Goal: Transaction & Acquisition: Download file/media

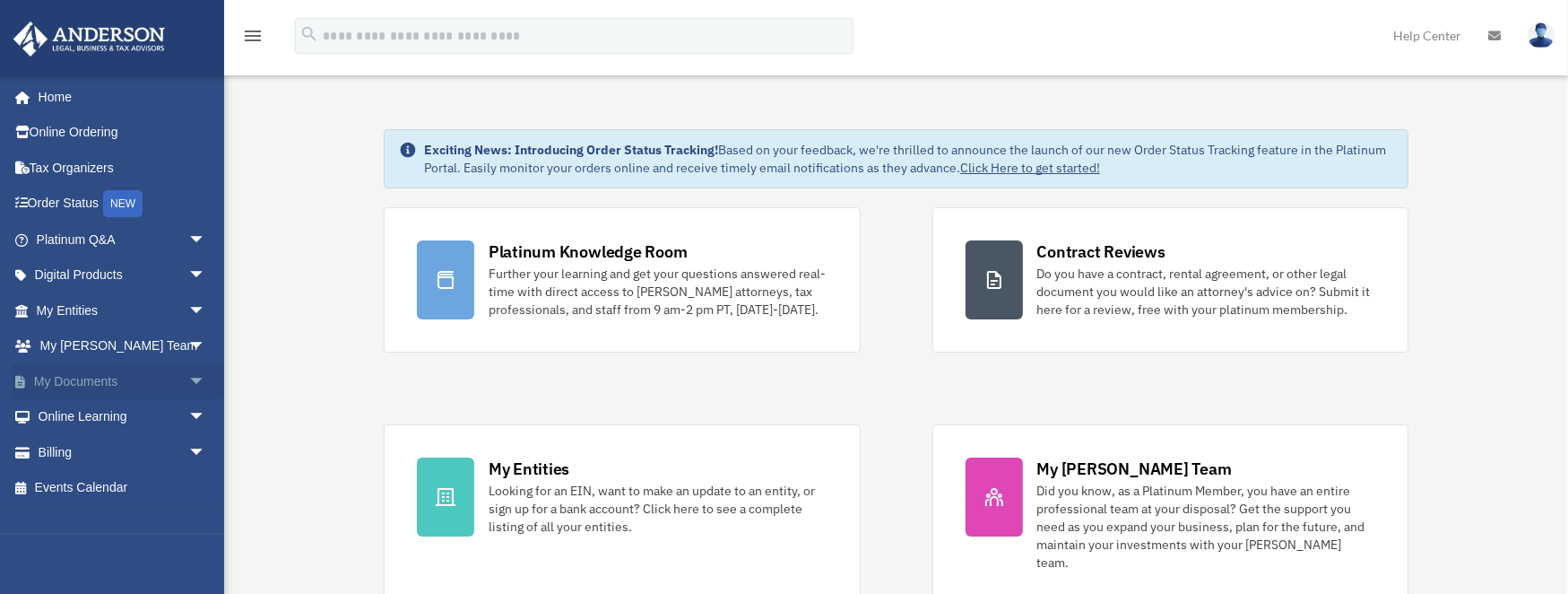
click at [92, 377] on link "My Documents arrow_drop_down" at bounding box center [122, 381] width 220 height 36
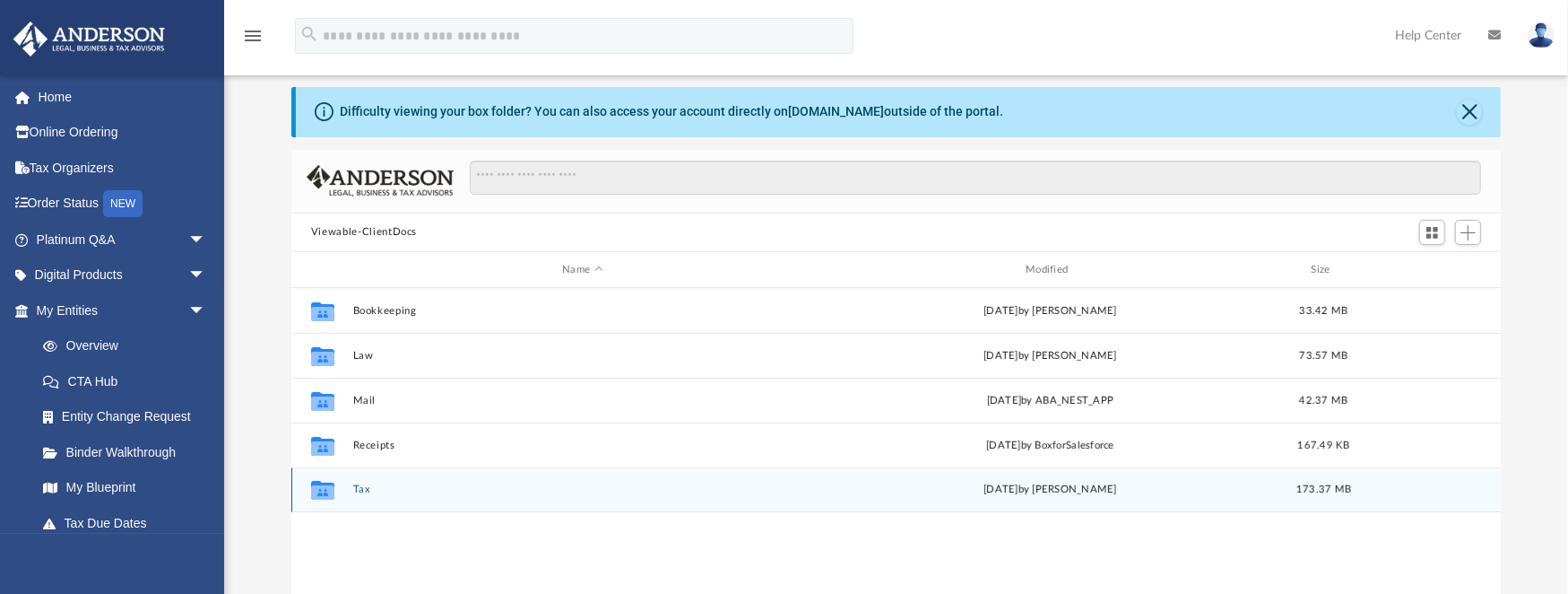
scroll to position [59, 0]
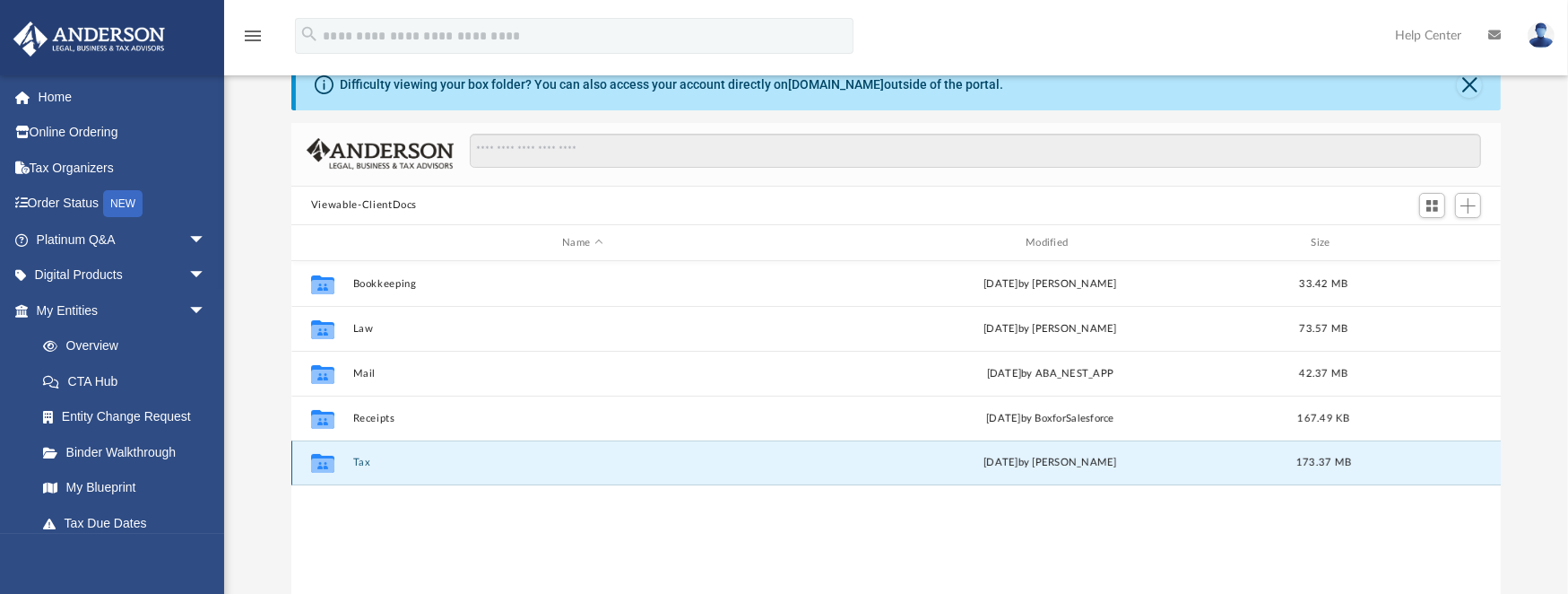
click at [363, 462] on button "Tax" at bounding box center [582, 463] width 460 height 11
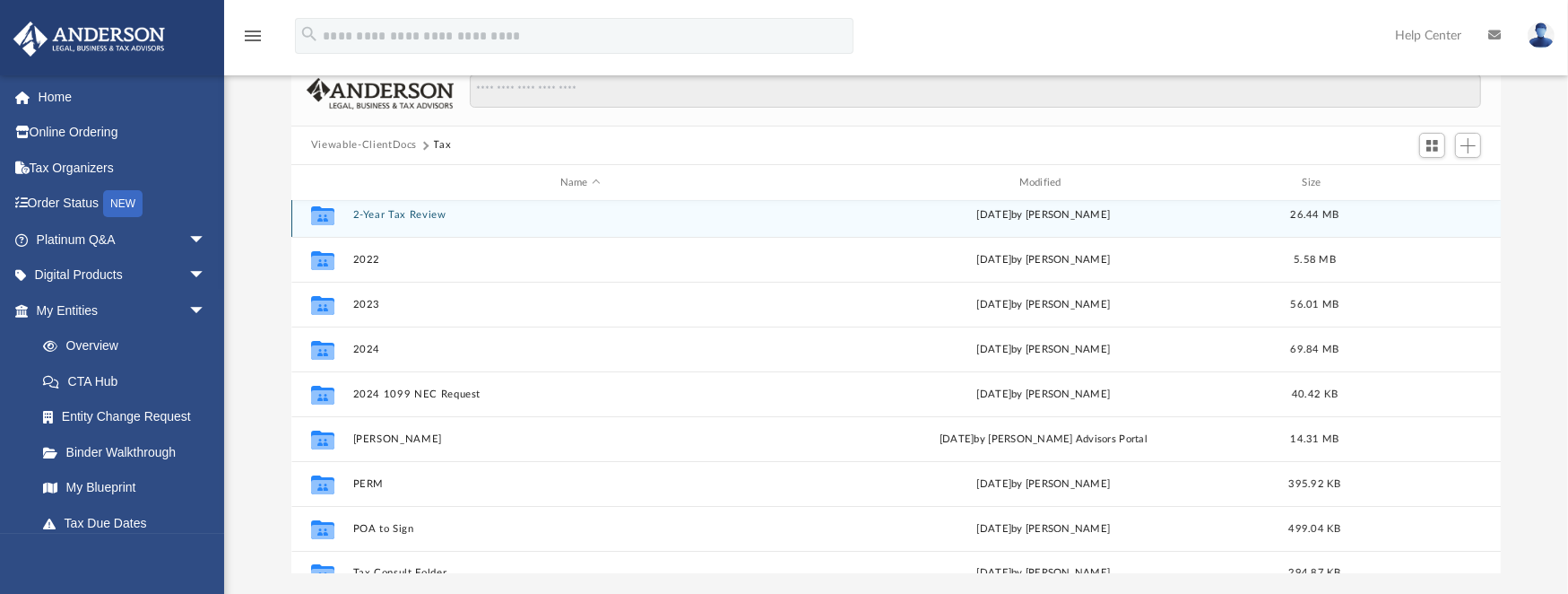
scroll to position [0, 0]
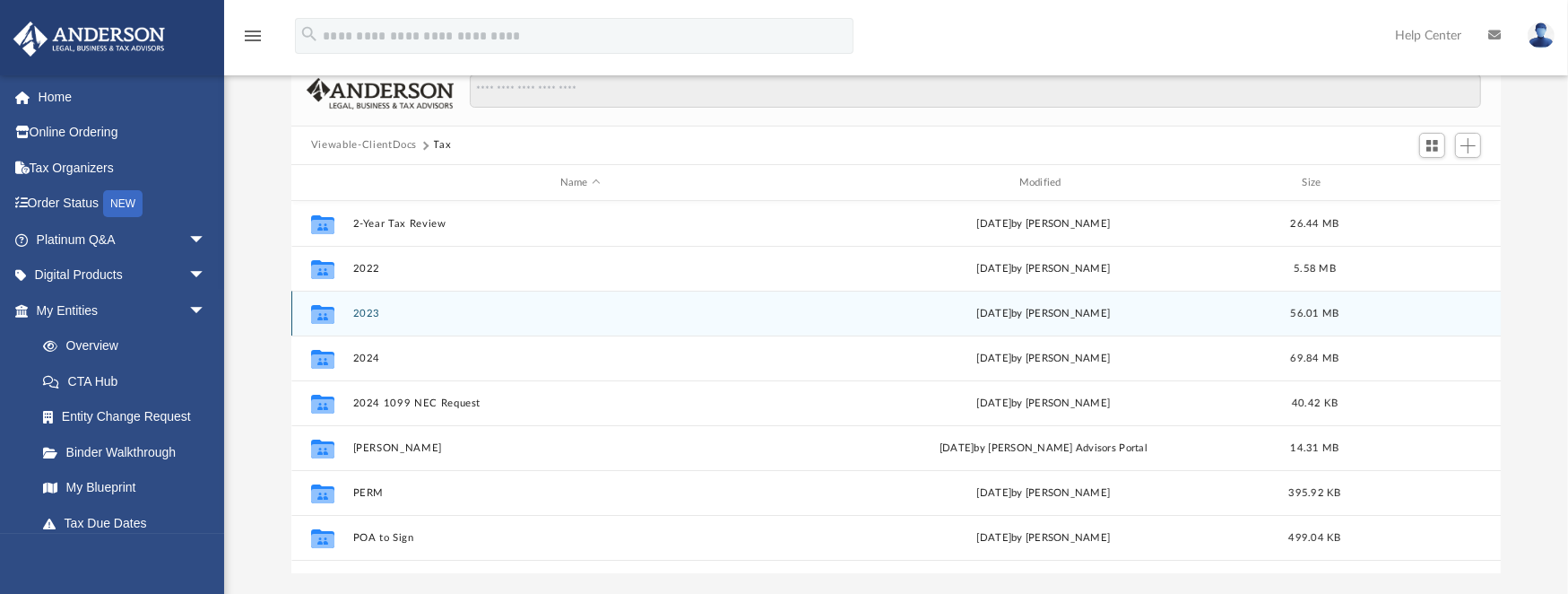
click at [364, 310] on button "2023" at bounding box center [579, 313] width 455 height 11
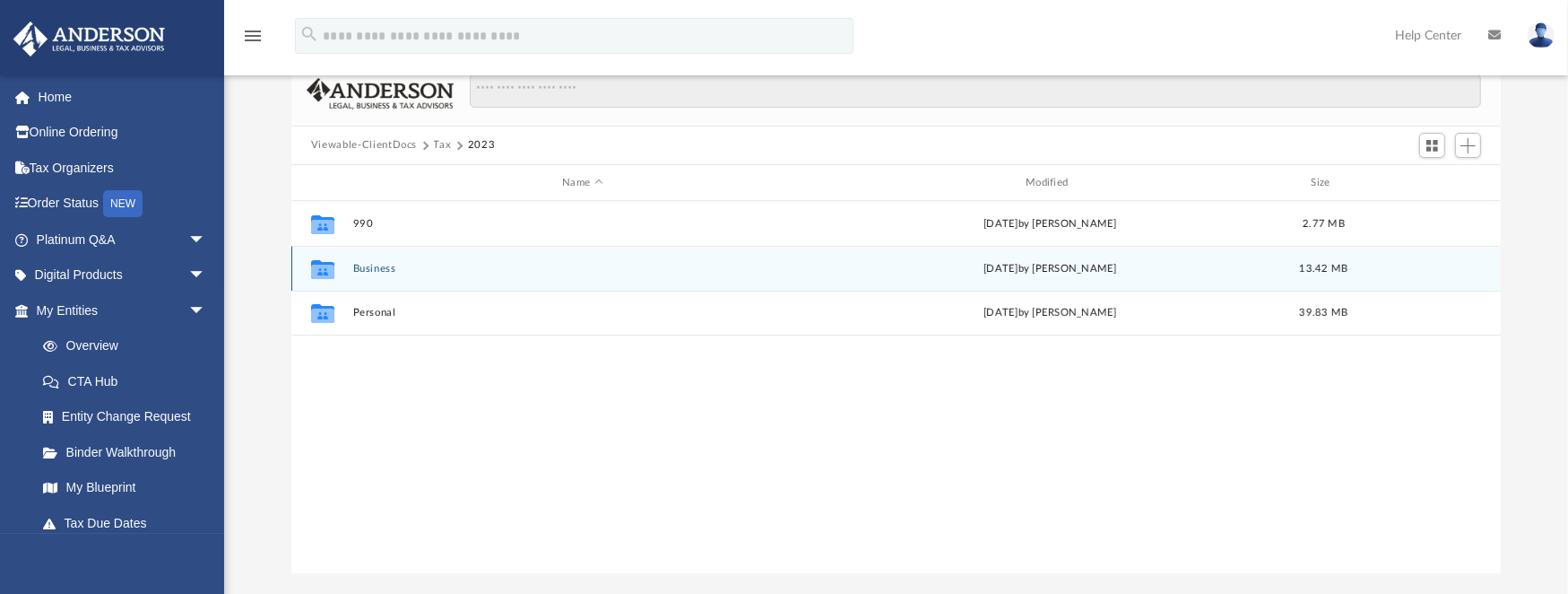
click at [377, 263] on button "Business" at bounding box center [582, 268] width 460 height 11
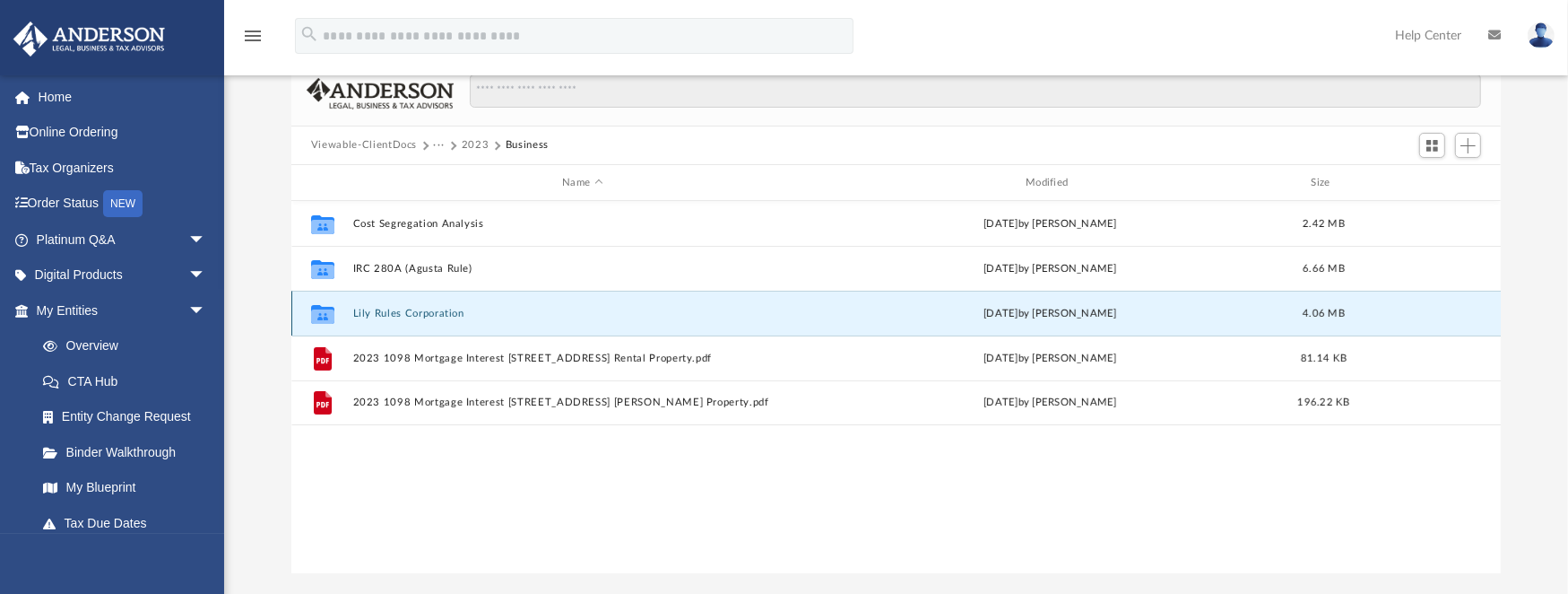
click at [408, 313] on button "Lily Rules Corporation" at bounding box center [582, 313] width 460 height 11
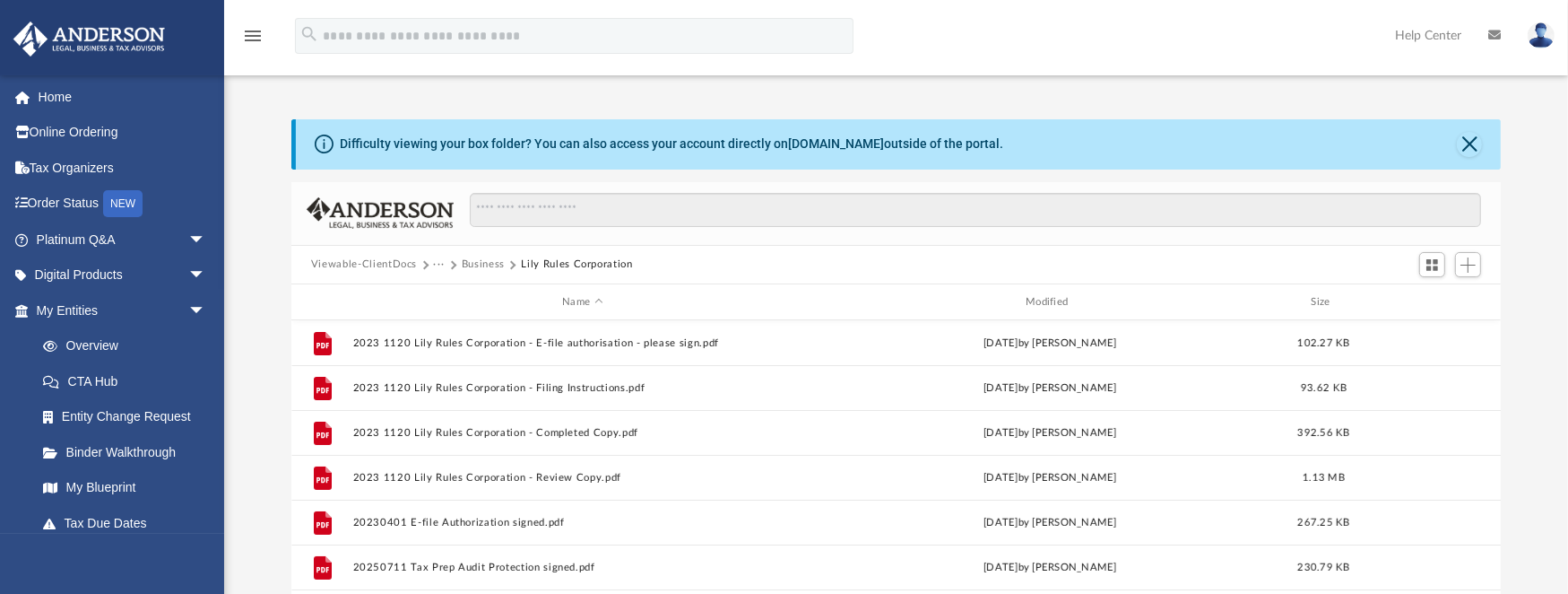
click at [491, 259] on button "Business" at bounding box center [483, 265] width 43 height 16
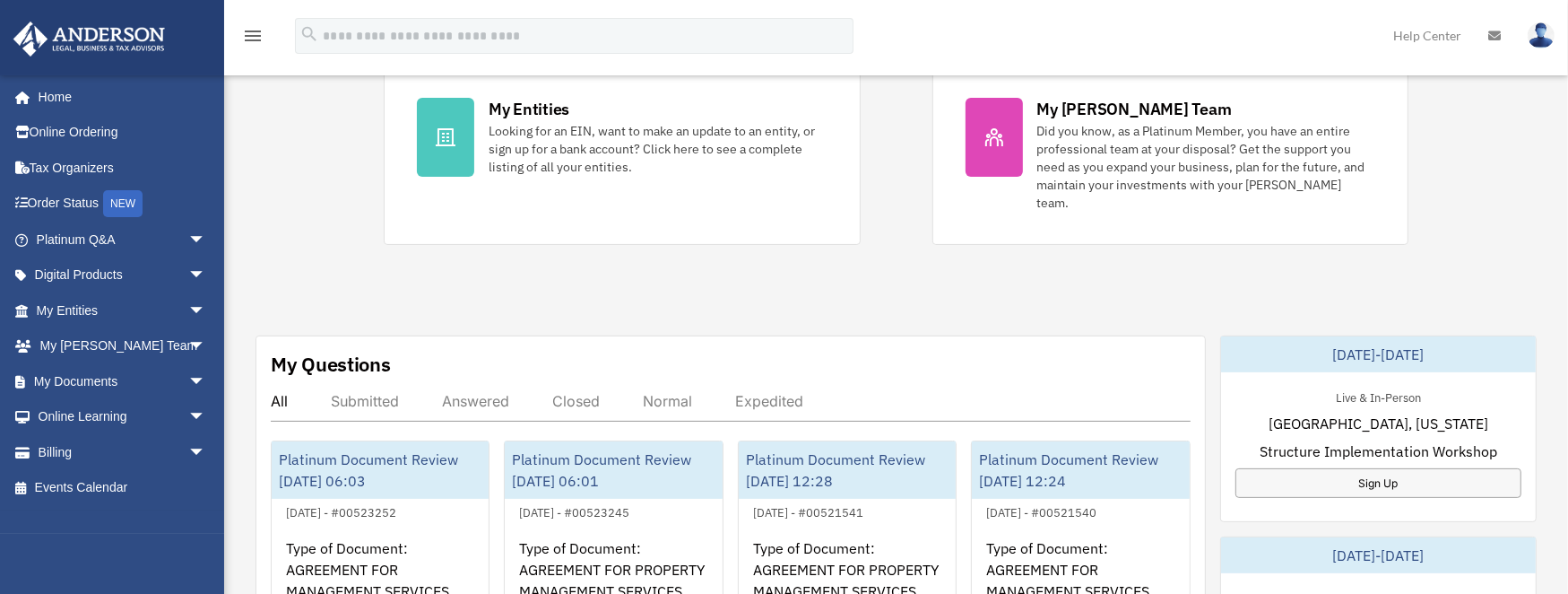
scroll to position [478, 0]
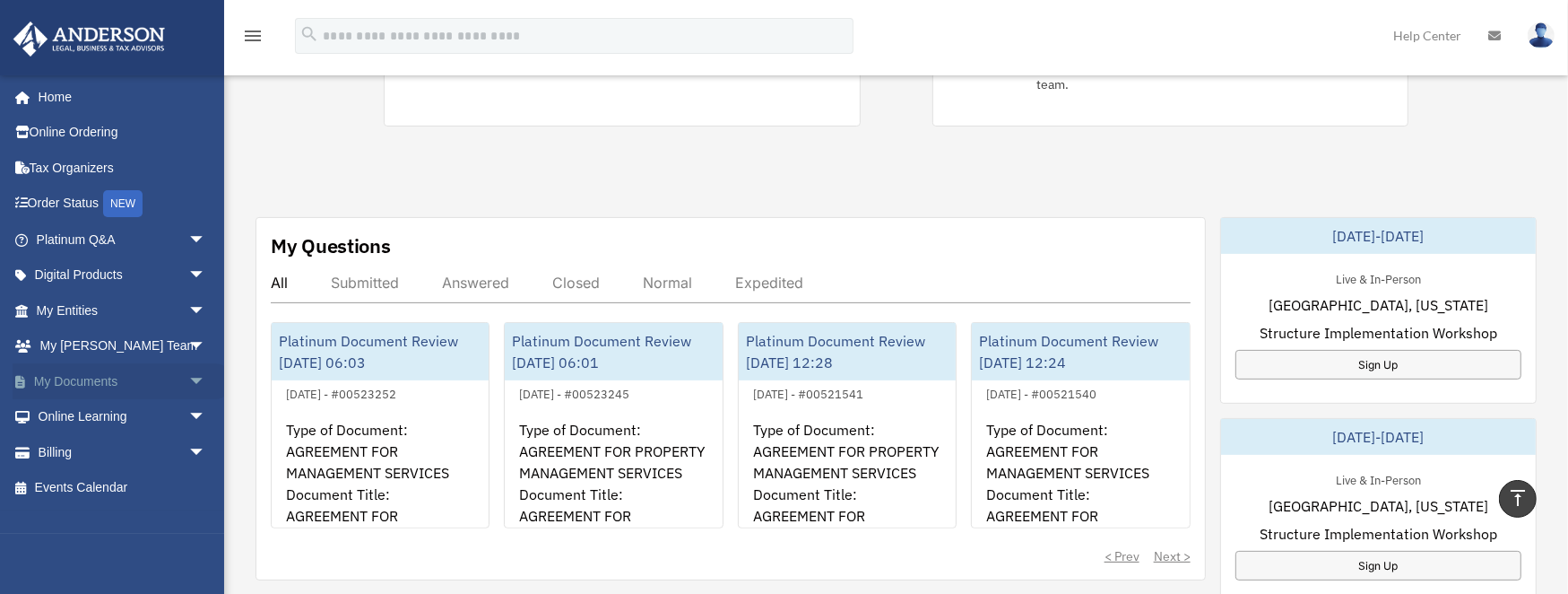
click at [70, 371] on link "My Documents arrow_drop_down" at bounding box center [122, 381] width 220 height 36
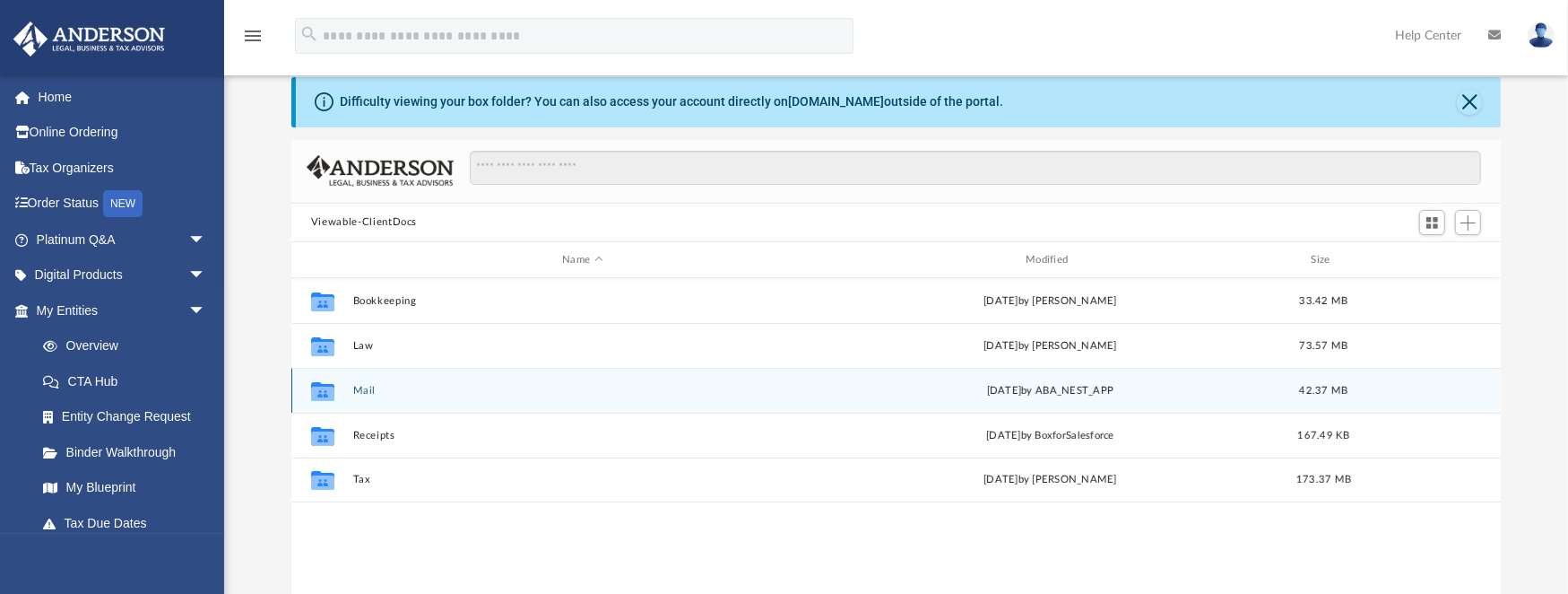
scroll to position [59, 0]
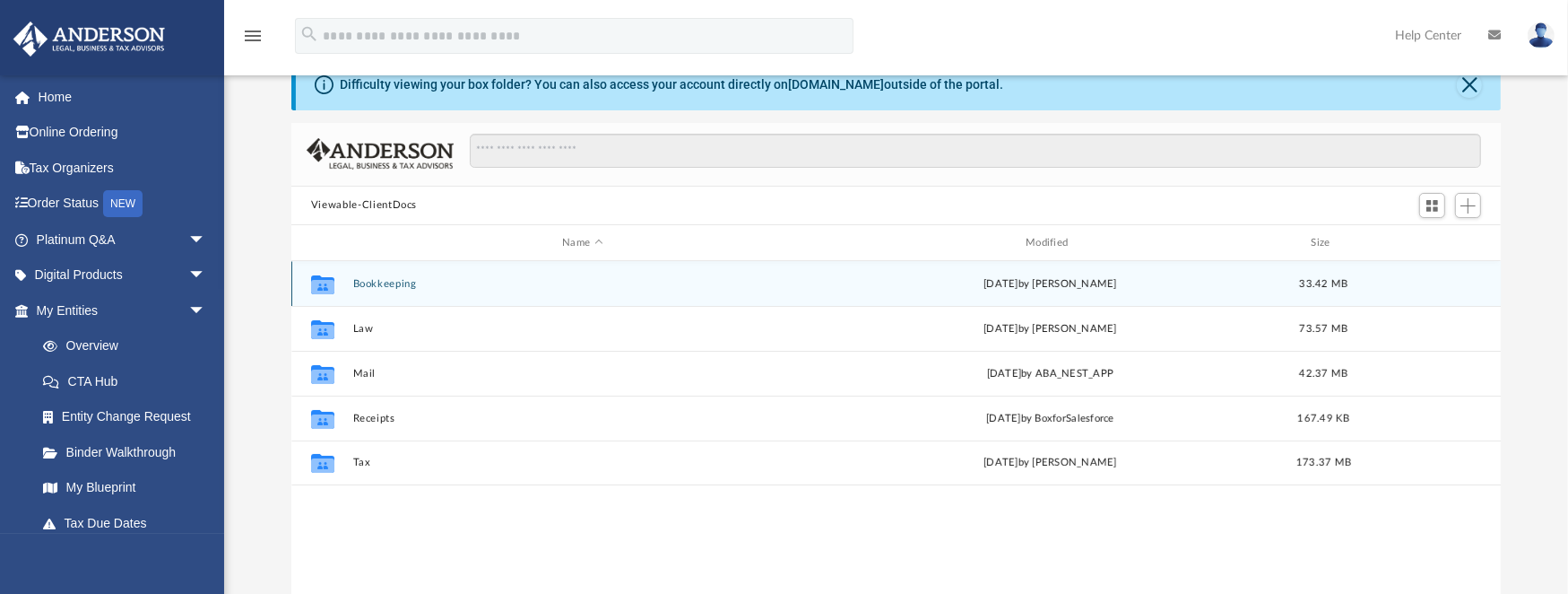
click at [392, 283] on button "Bookkeeping" at bounding box center [582, 284] width 460 height 11
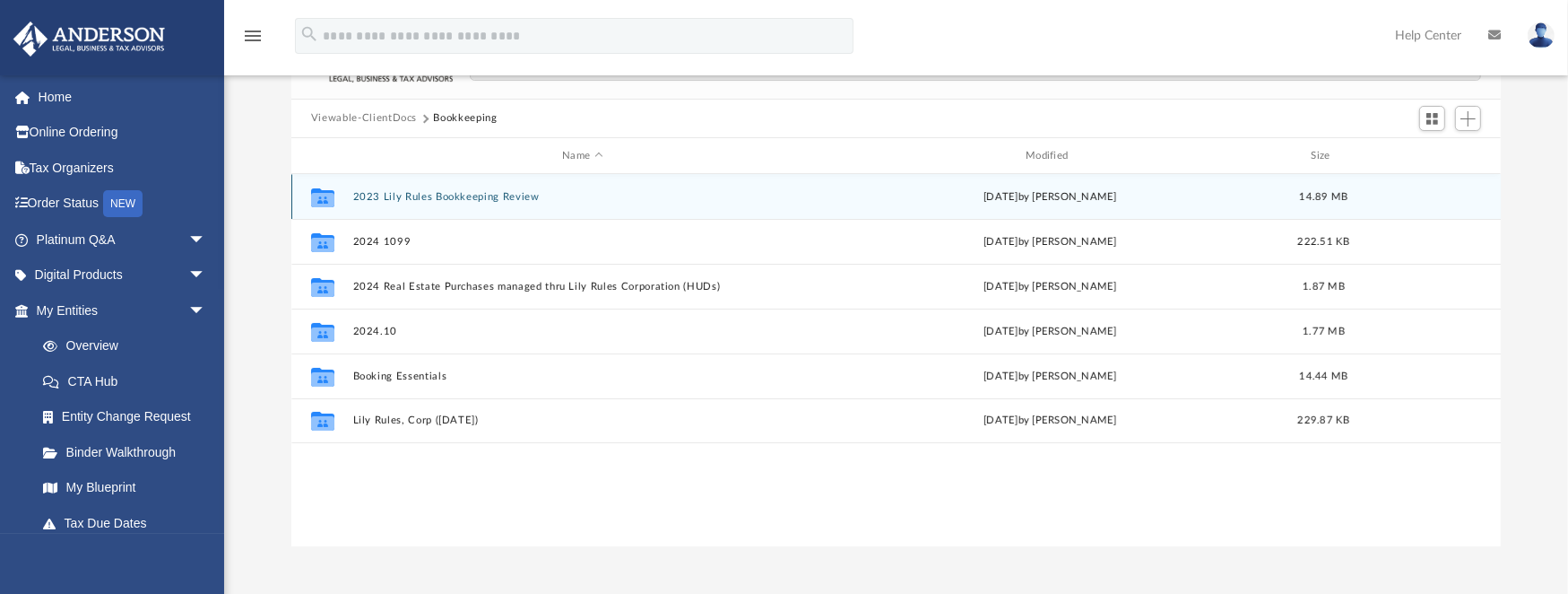
scroll to position [119, 0]
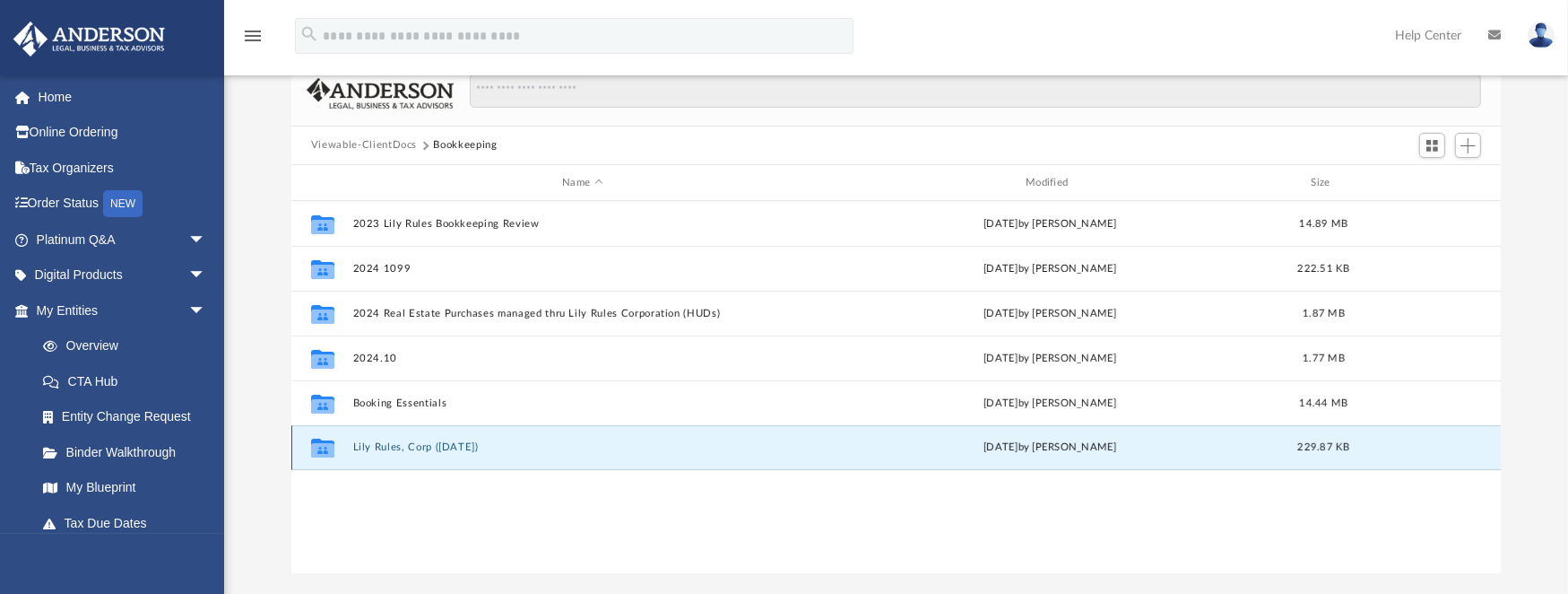
click at [450, 442] on button "Lily Rules, Corp ([DATE])" at bounding box center [582, 448] width 460 height 11
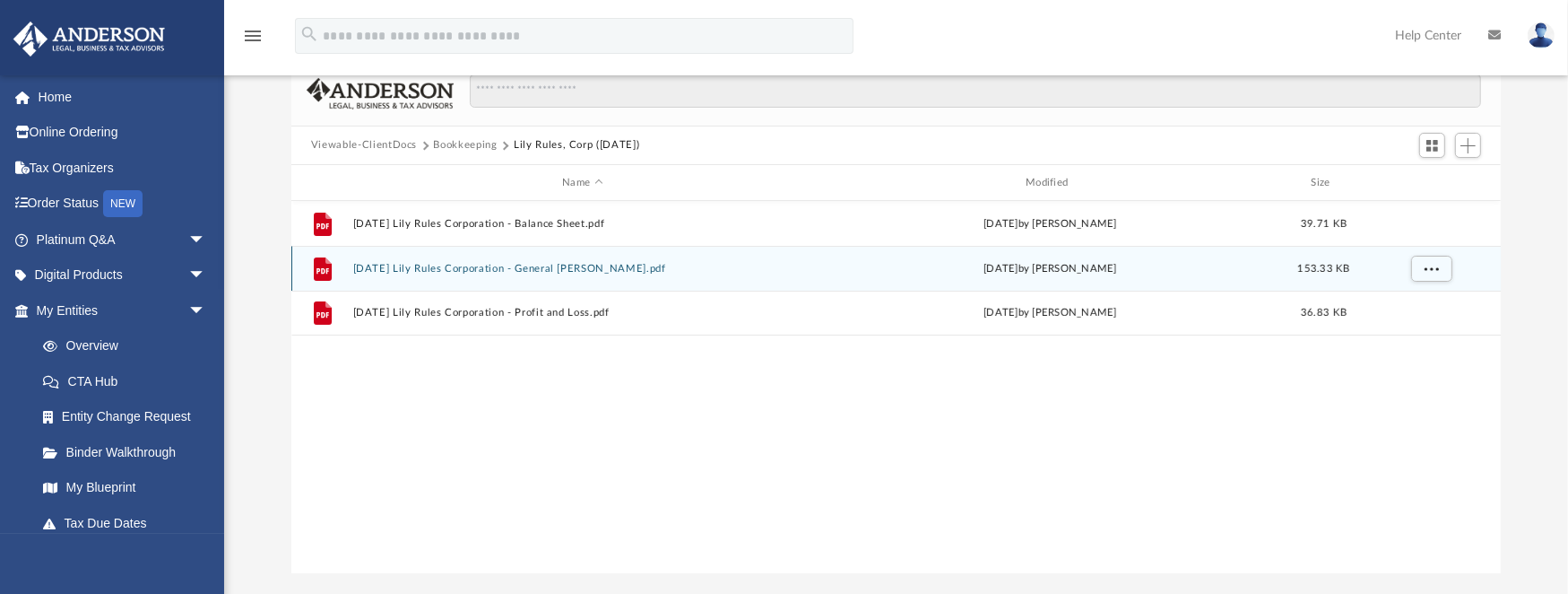
click at [453, 267] on button "[DATE] Lily Rules Corporation - General [PERSON_NAME].pdf" at bounding box center [582, 268] width 460 height 11
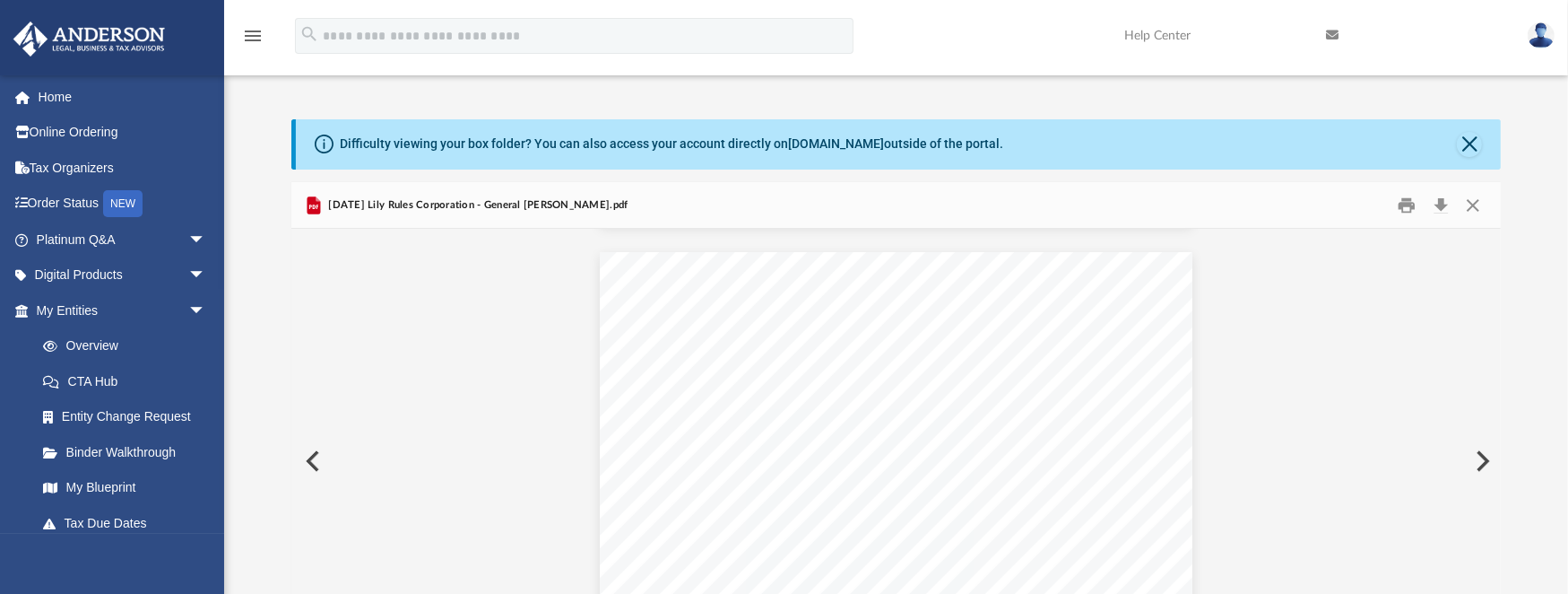
scroll to position [1435, 0]
click at [1441, 203] on button "Download" at bounding box center [1441, 204] width 32 height 28
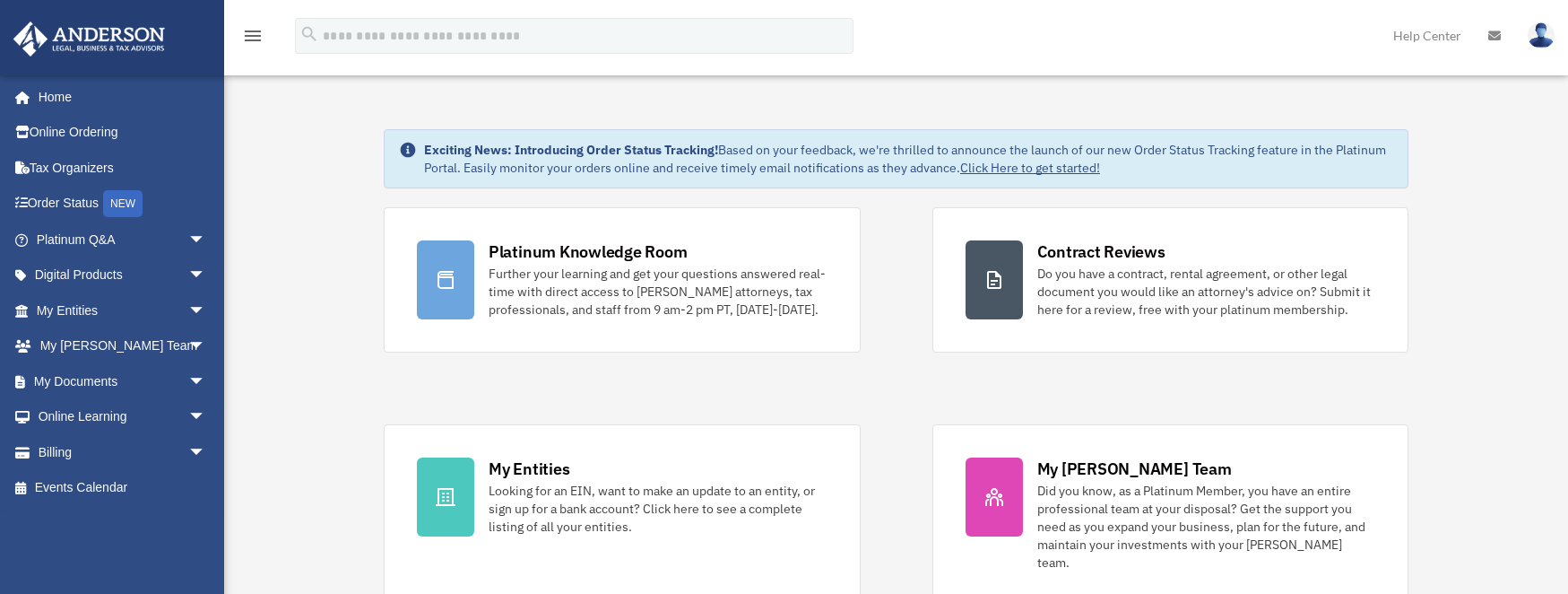
scroll to position [478, 0]
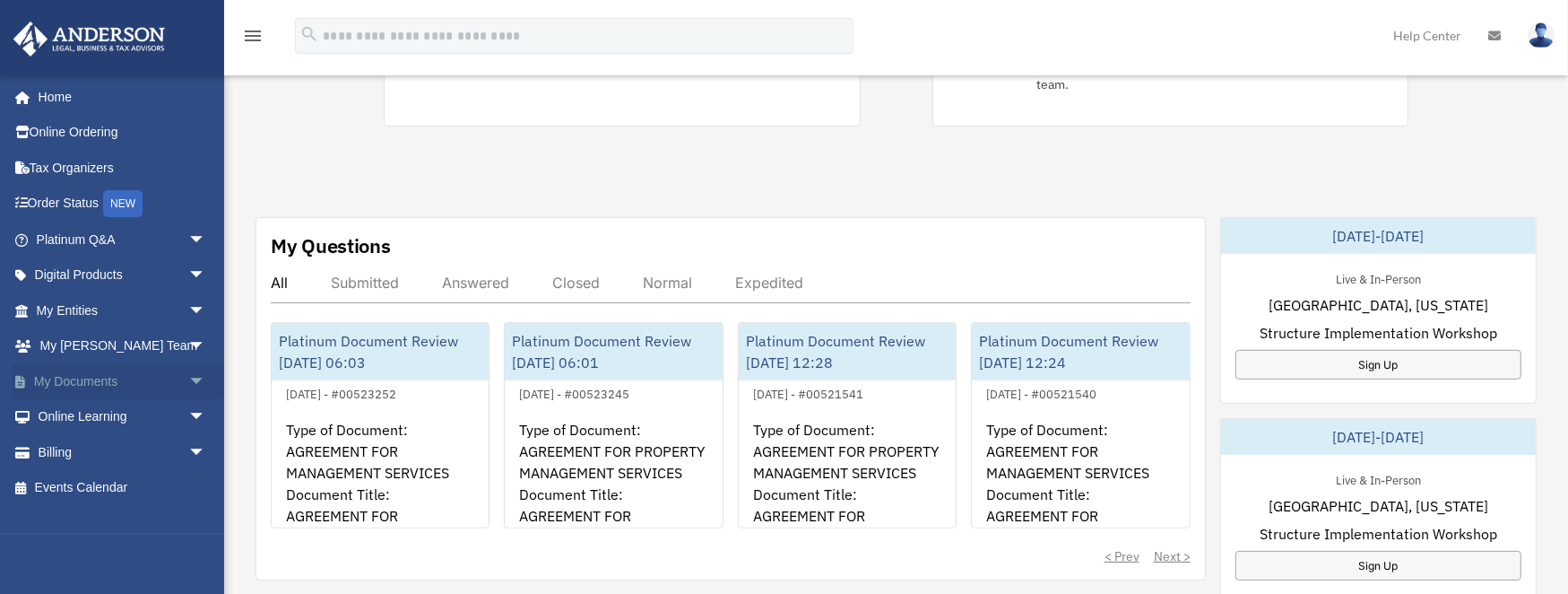
click at [100, 381] on link "My Documents arrow_drop_down" at bounding box center [122, 381] width 220 height 36
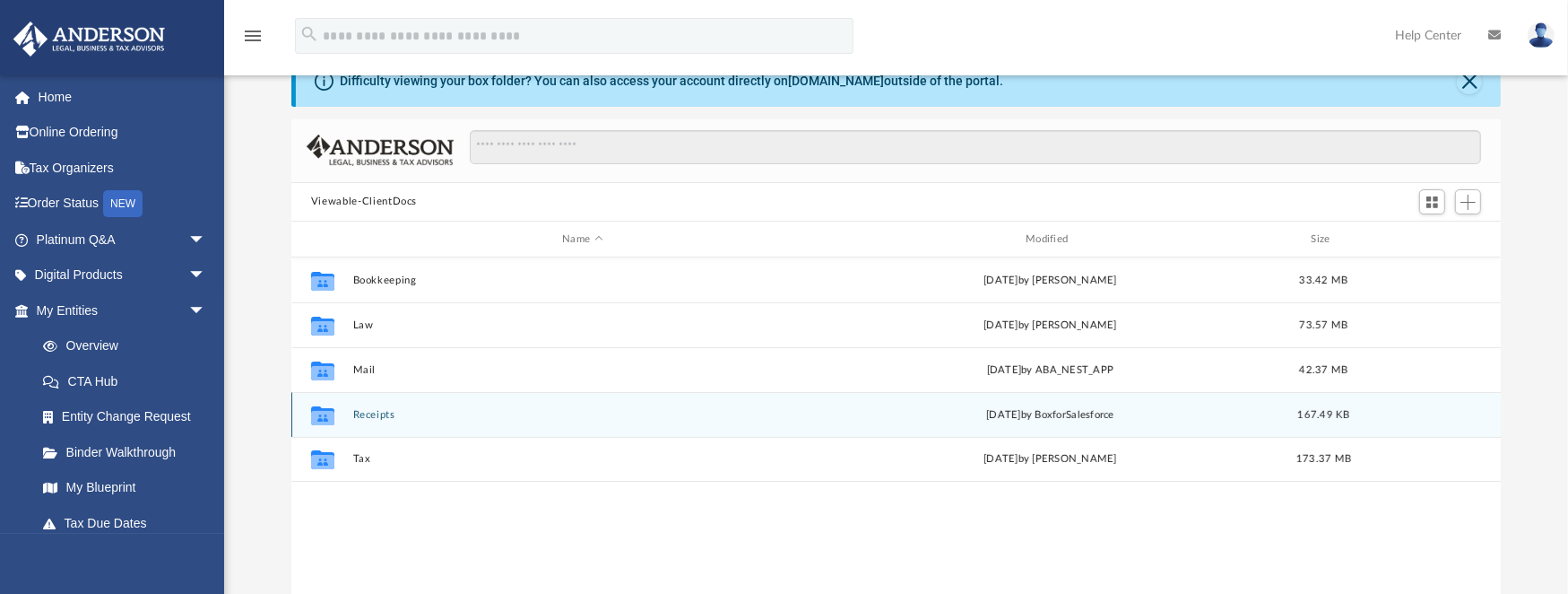
scroll to position [119, 0]
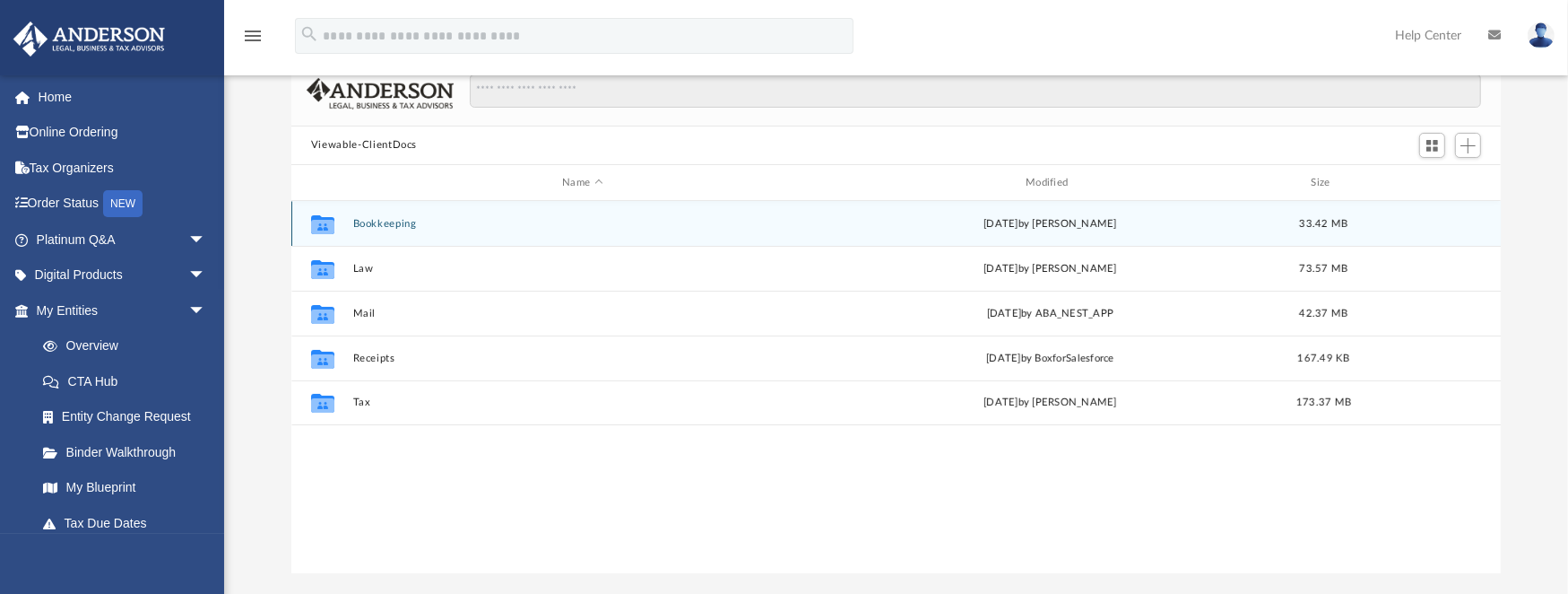
click at [399, 222] on button "Bookkeeping" at bounding box center [582, 223] width 460 height 11
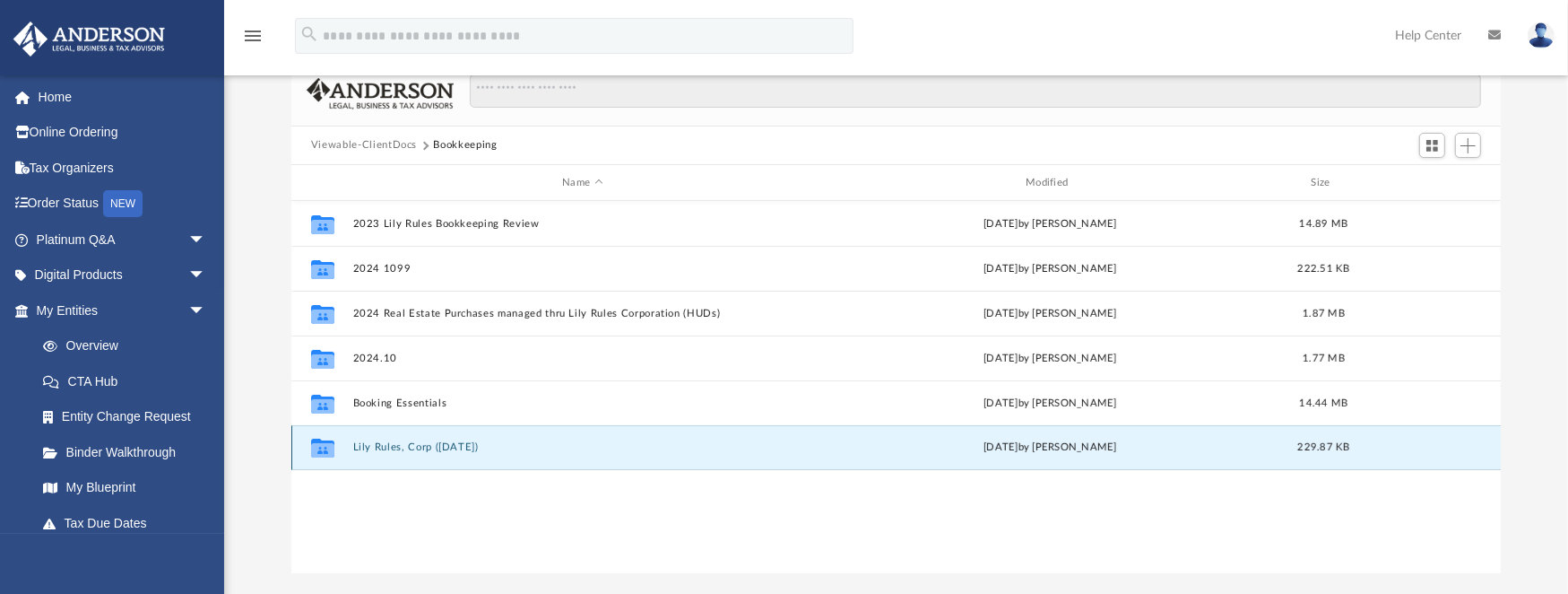
click at [474, 444] on button "Lily Rules, Corp (1120 SEP)" at bounding box center [582, 448] width 460 height 11
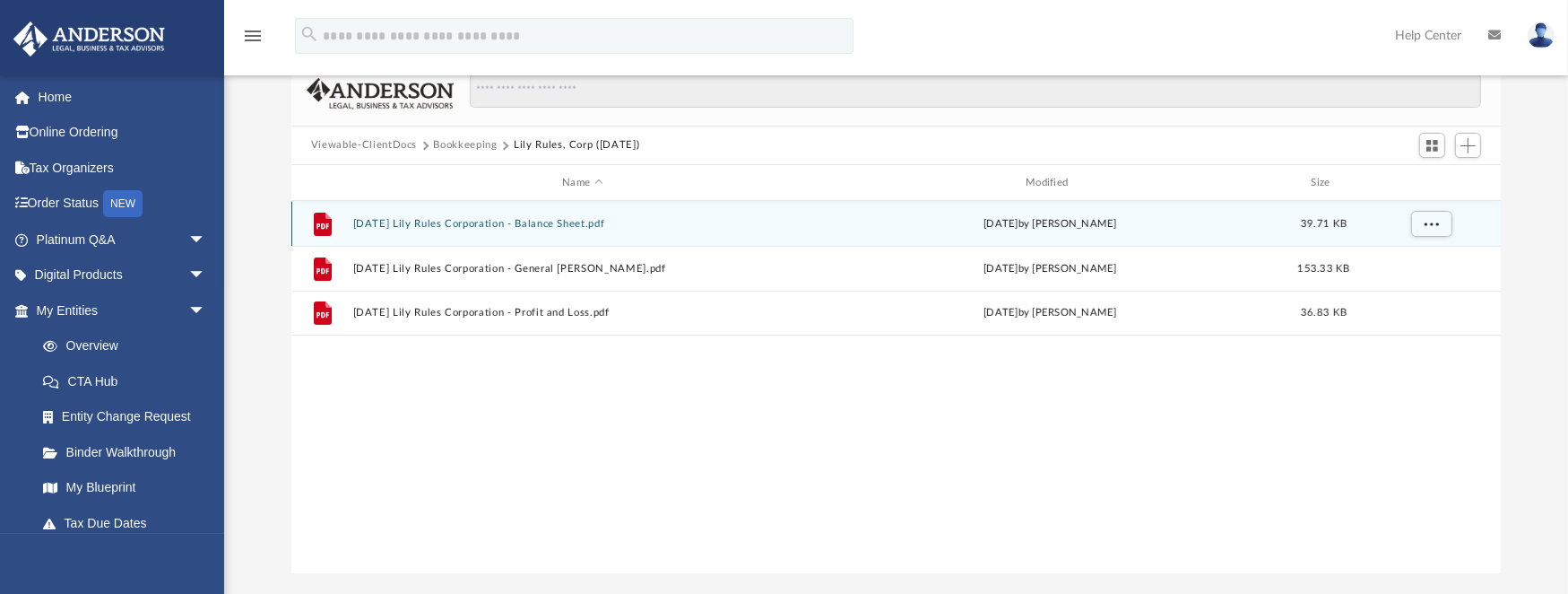
click at [591, 223] on button "2024.09.30 Lily Rules Corporation - Balance Sheet.pdf" at bounding box center [582, 223] width 460 height 11
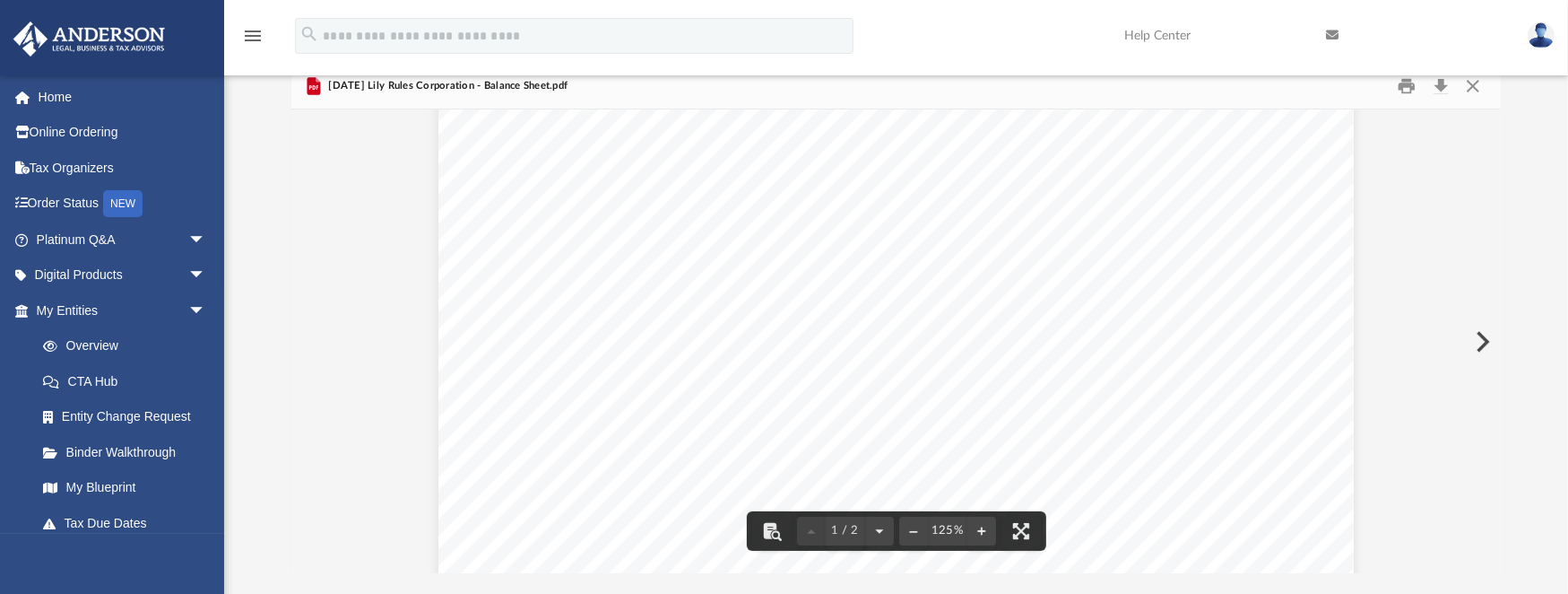
scroll to position [0, 0]
click at [1432, 84] on button "Download" at bounding box center [1441, 85] width 32 height 28
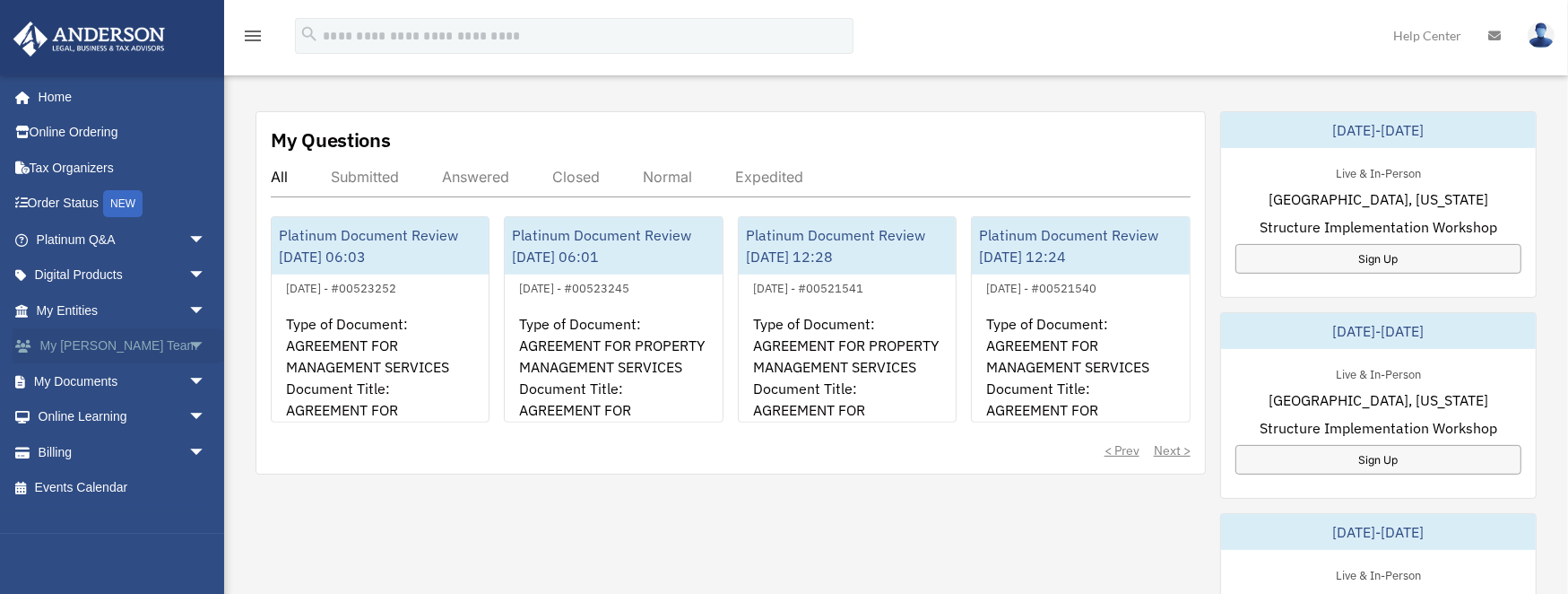
scroll to position [598, 0]
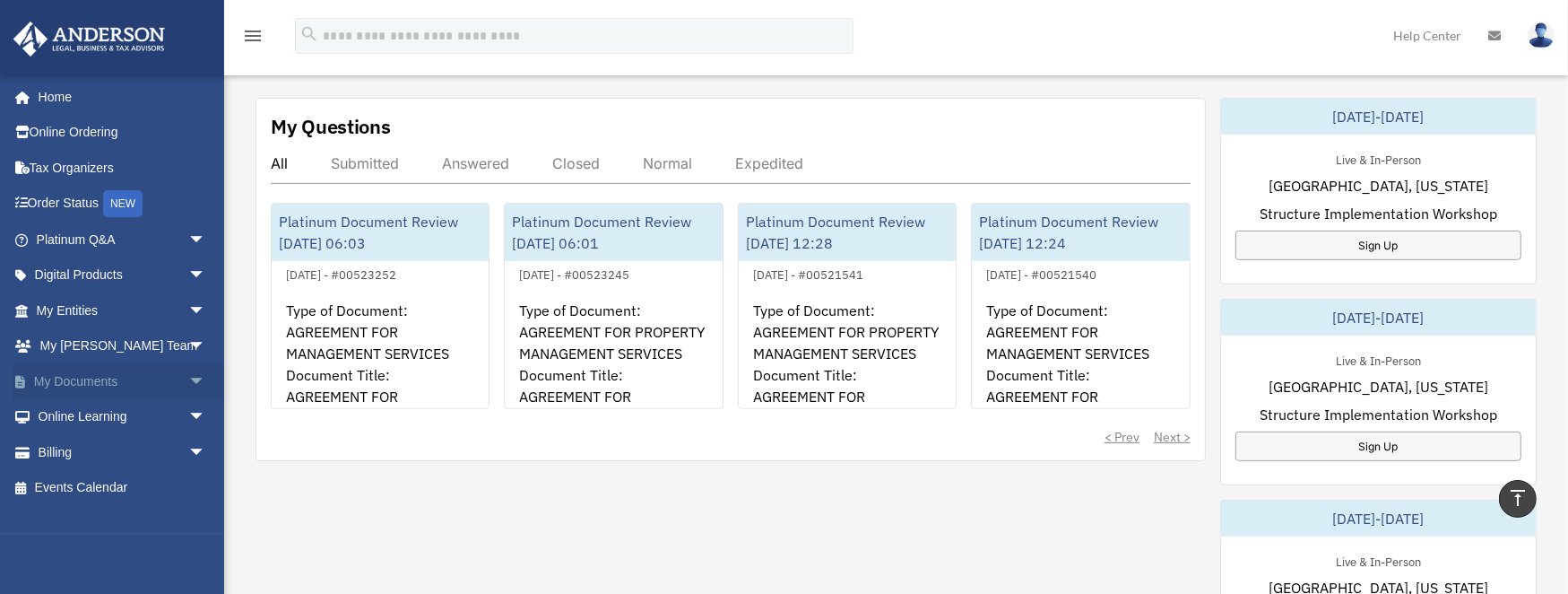
click at [71, 374] on link "My Documents arrow_drop_down" at bounding box center [122, 381] width 220 height 36
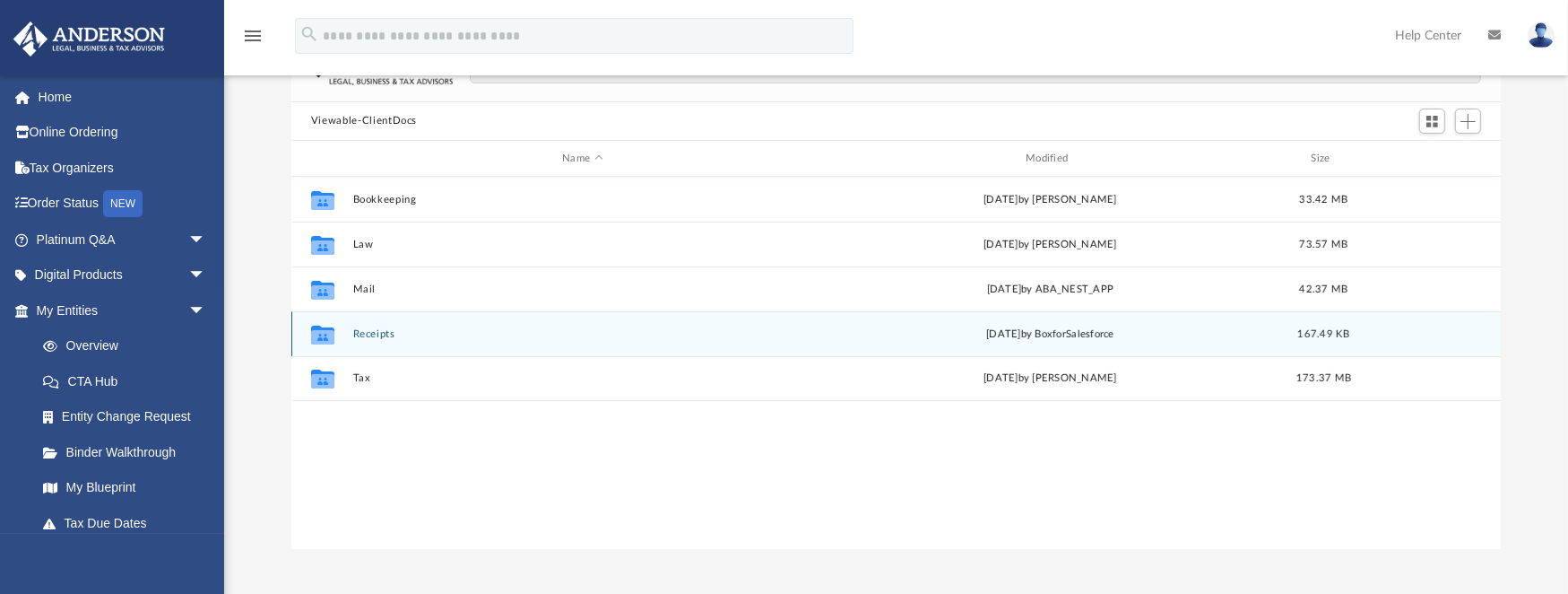
scroll to position [180, 0]
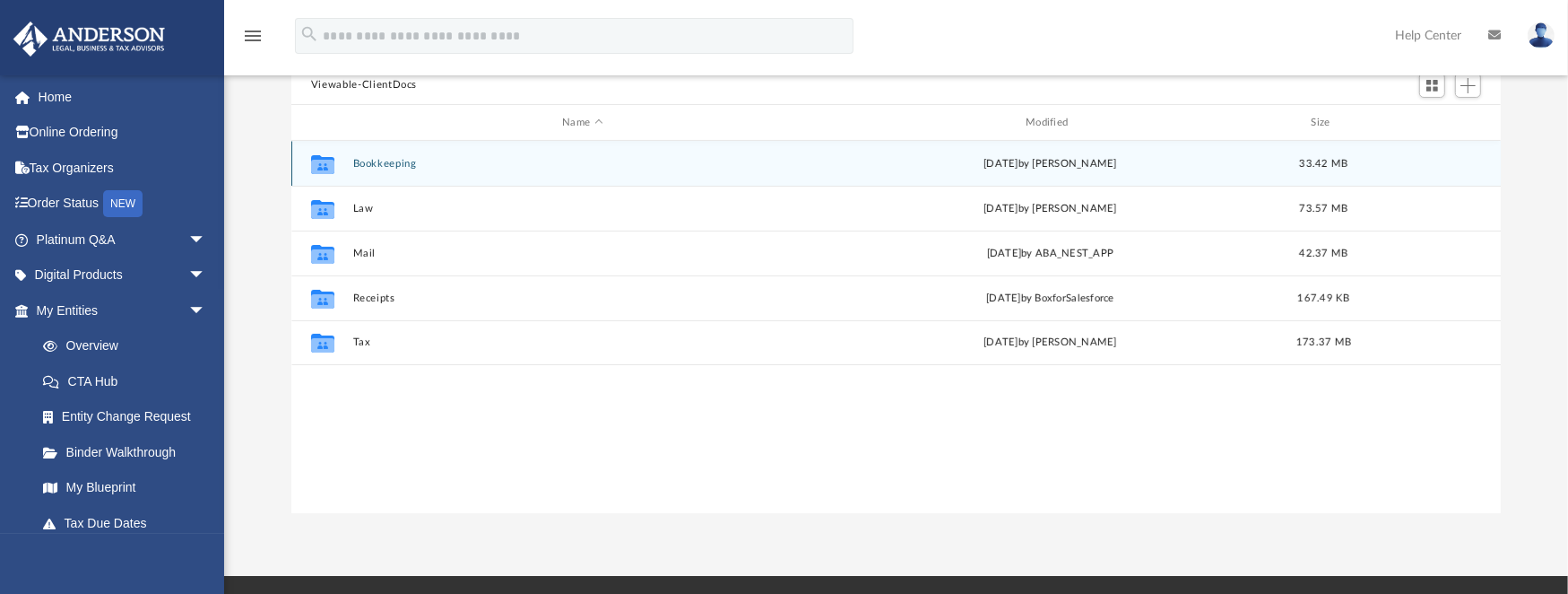
click at [396, 166] on button "Bookkeeping" at bounding box center [582, 163] width 460 height 11
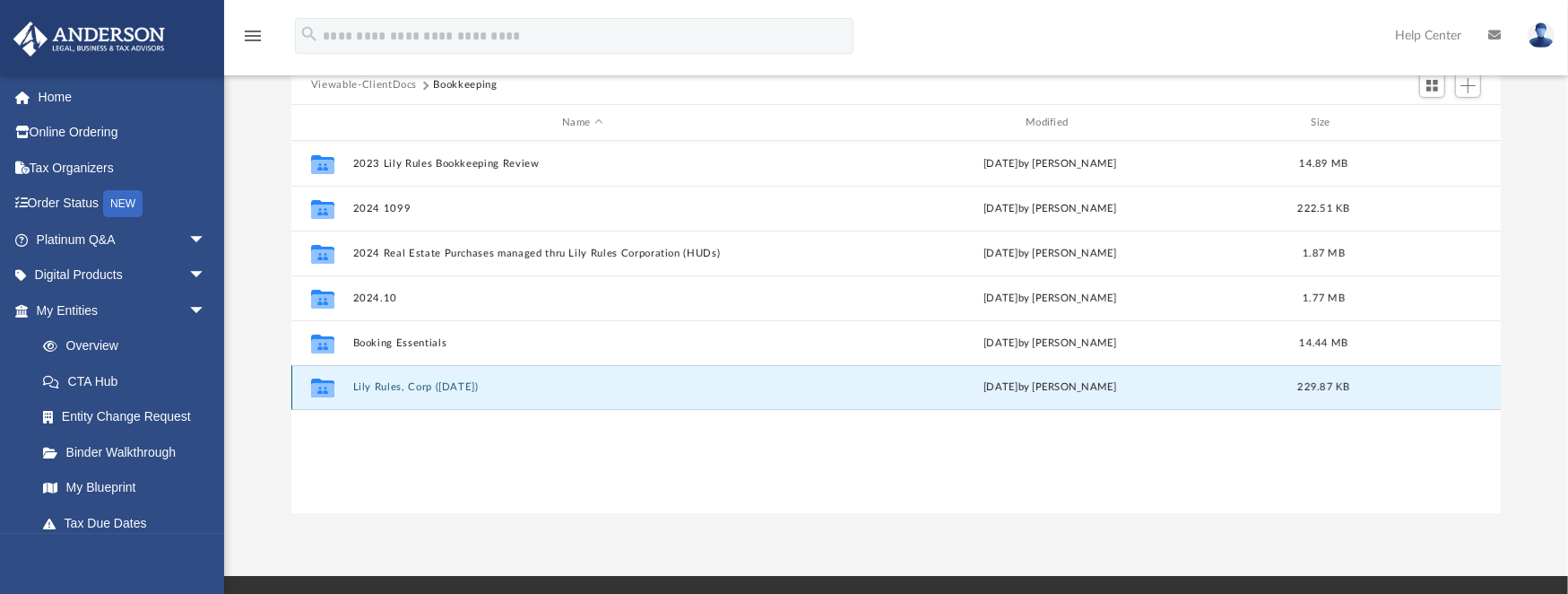
click at [435, 386] on button "Lily Rules, Corp ([DATE])" at bounding box center [582, 388] width 460 height 11
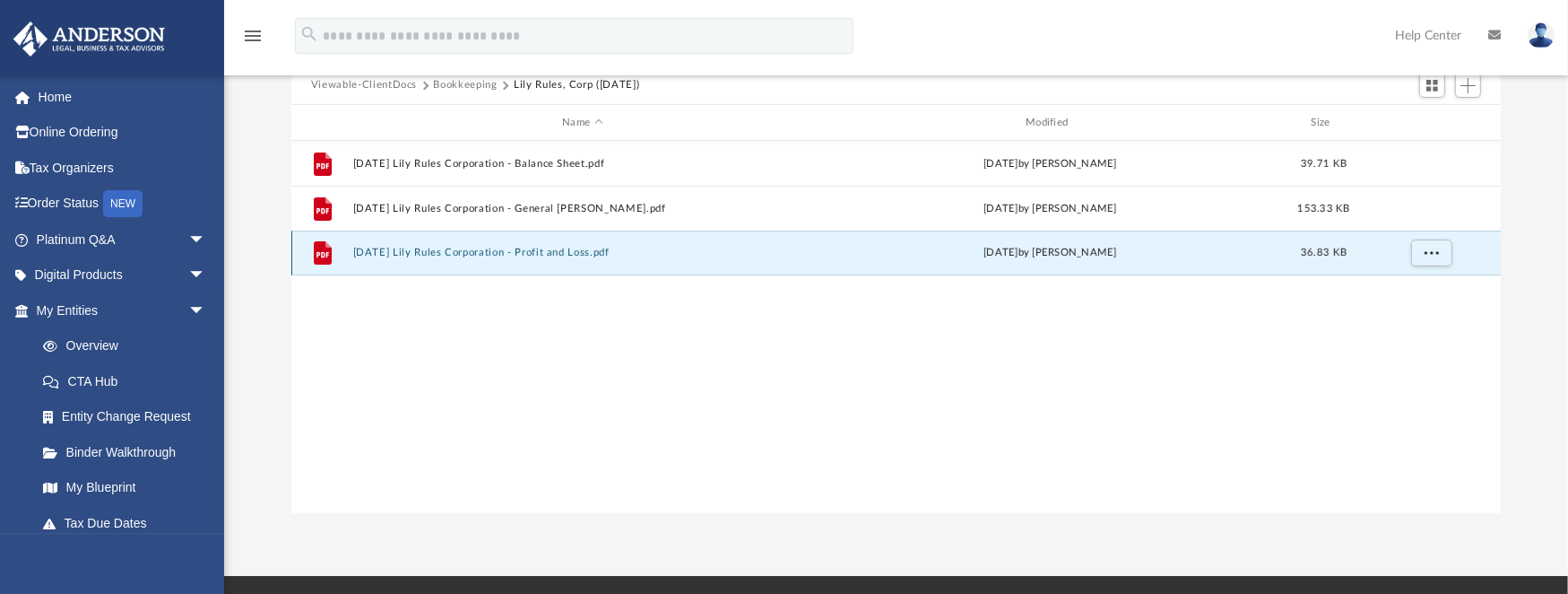
click at [565, 253] on button "[DATE] Lily Rules Corporation - Profit and Loss.pdf" at bounding box center [582, 253] width 460 height 11
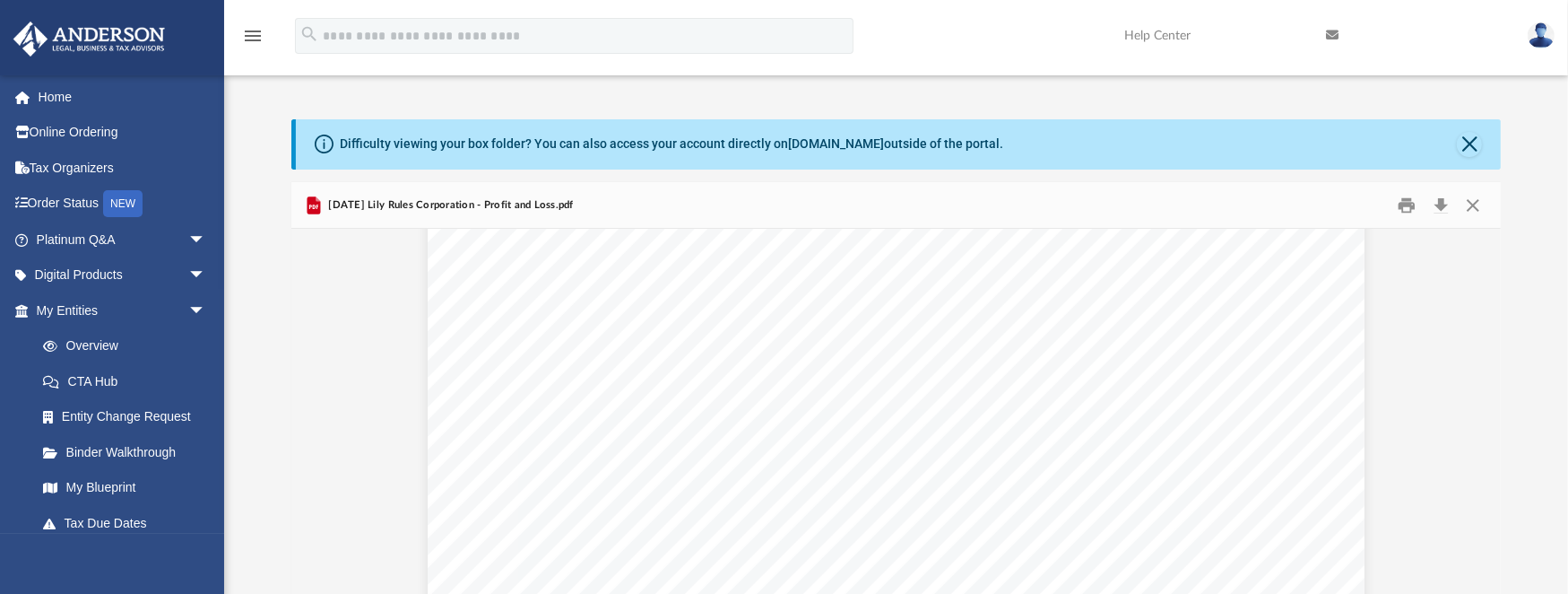
scroll to position [0, 0]
click at [1442, 196] on button "Download" at bounding box center [1441, 204] width 32 height 28
